Goal: Transaction & Acquisition: Purchase product/service

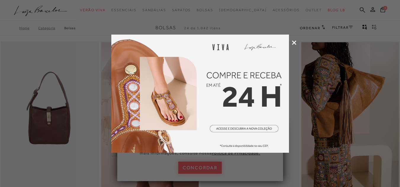
click at [295, 44] on icon at bounding box center [294, 43] width 4 height 4
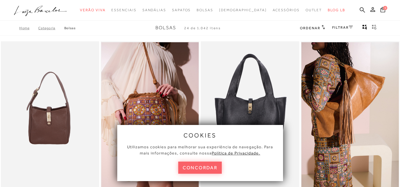
click at [295, 44] on img at bounding box center [250, 115] width 98 height 148
click at [204, 169] on button "concordar" at bounding box center [200, 168] width 44 height 12
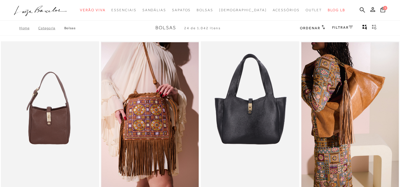
click at [341, 26] on link "FILTRAR" at bounding box center [342, 27] width 21 height 4
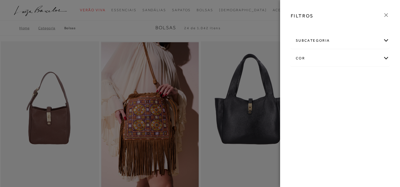
click at [338, 57] on div "cor" at bounding box center [340, 59] width 98 height 16
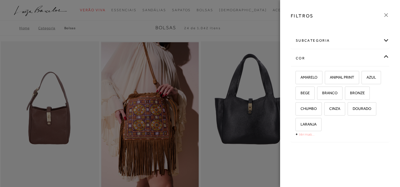
click at [302, 136] on link "Ver mais..." at bounding box center [307, 134] width 16 height 4
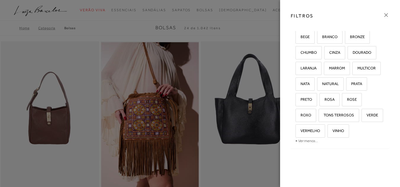
scroll to position [72, 0]
click at [362, 118] on label "VERDE" at bounding box center [372, 115] width 21 height 13
click at [361, 118] on input "VERDE" at bounding box center [364, 116] width 6 height 6
checkbox input "true"
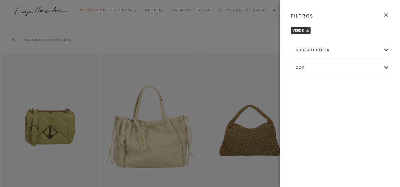
click at [385, 16] on icon at bounding box center [386, 15] width 7 height 7
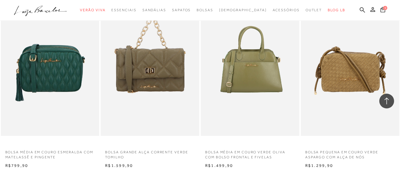
scroll to position [441, 0]
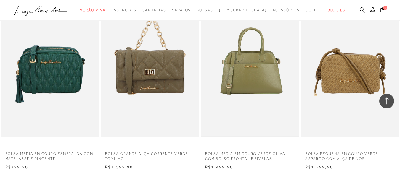
click at [266, 66] on img at bounding box center [249, 64] width 97 height 146
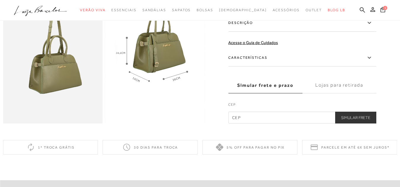
scroll to position [320, 0]
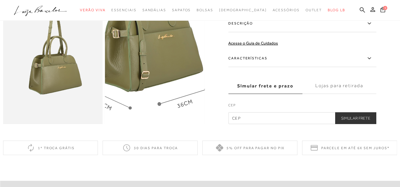
click at [169, 63] on img at bounding box center [141, 43] width 199 height 299
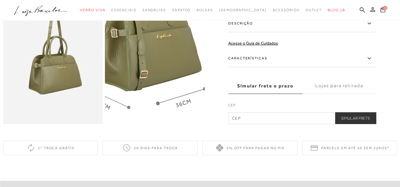
click at [171, 63] on img at bounding box center [140, 43] width 199 height 299
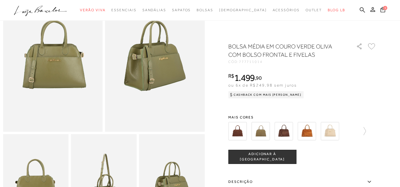
scroll to position [0, 0]
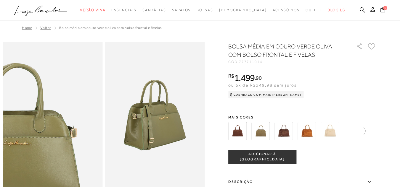
click at [91, 97] on img at bounding box center [14, 137] width 199 height 299
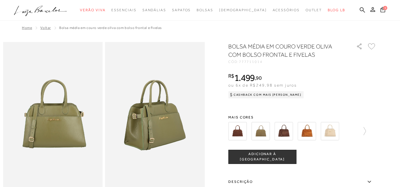
click at [130, 104] on img at bounding box center [155, 117] width 100 height 150
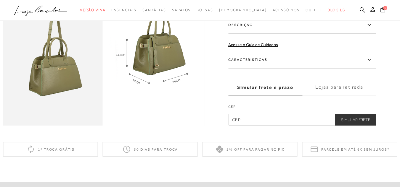
scroll to position [320, 0]
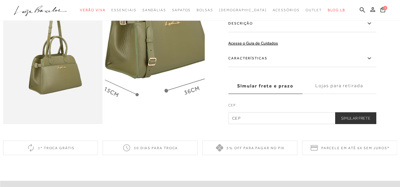
click at [162, 76] on img at bounding box center [148, 30] width 199 height 299
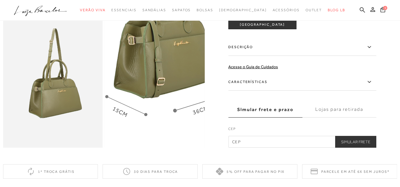
scroll to position [284, 0]
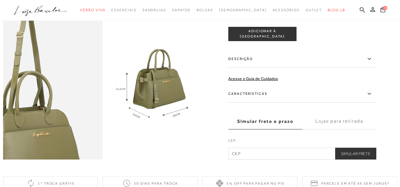
click at [82, 79] on img at bounding box center [22, 98] width 199 height 299
